Goal: Task Accomplishment & Management: Manage account settings

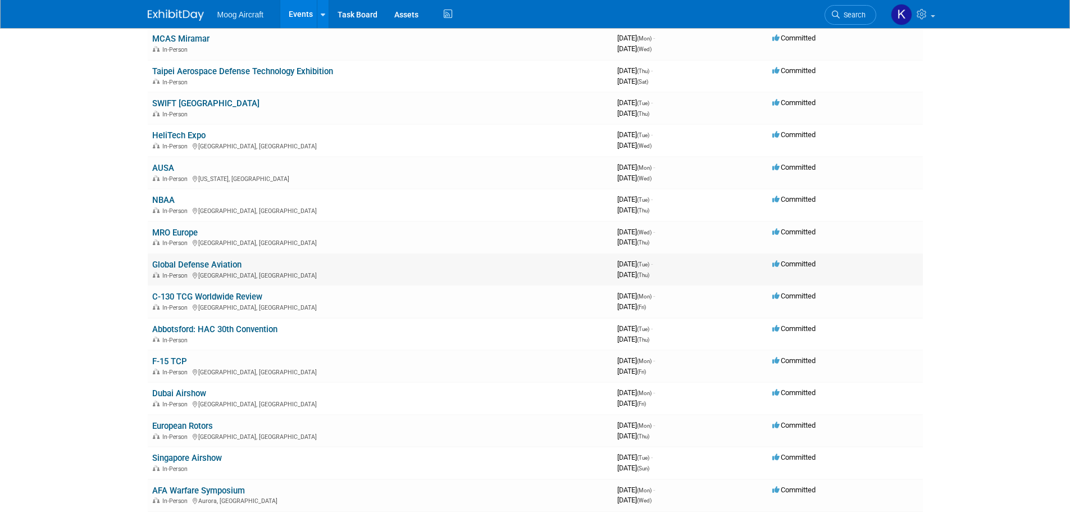
scroll to position [225, 0]
click at [194, 389] on link "Dubai Airshow" at bounding box center [179, 391] width 54 height 10
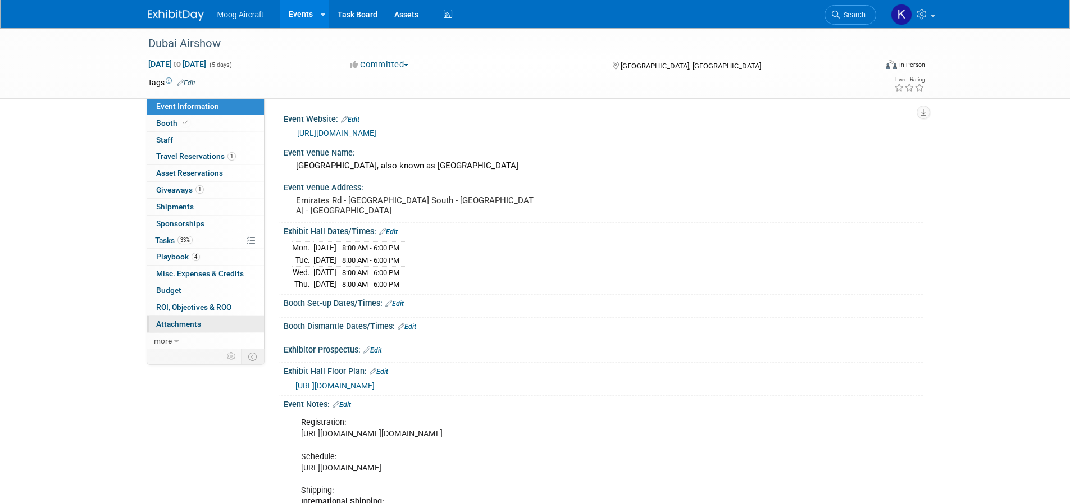
click at [182, 326] on link "0 Attachments 0" at bounding box center [205, 324] width 117 height 16
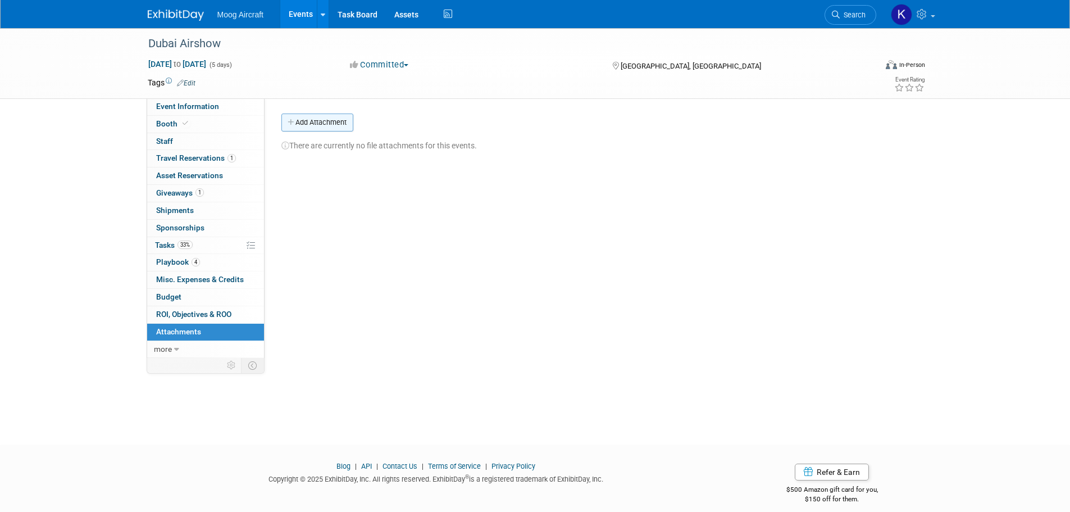
click at [306, 126] on button "Add Attachment" at bounding box center [317, 122] width 72 height 18
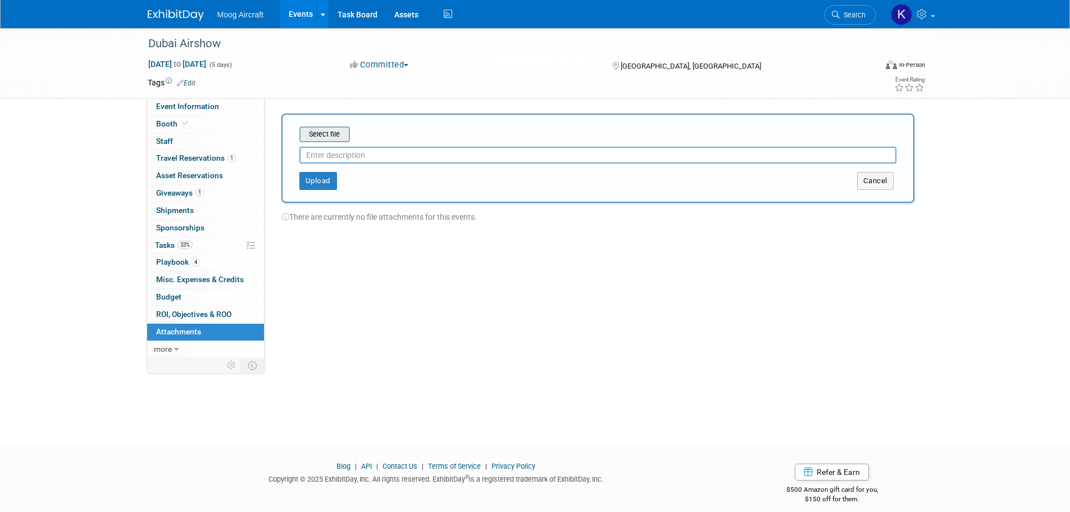
click at [322, 136] on input "file" at bounding box center [282, 133] width 134 height 13
click at [430, 157] on input "text" at bounding box center [597, 150] width 597 height 17
type input "Cook Booth Design 2025"
click at [314, 176] on button "Upload" at bounding box center [318, 176] width 38 height 18
